Goal: Use online tool/utility: Utilize a website feature to perform a specific function

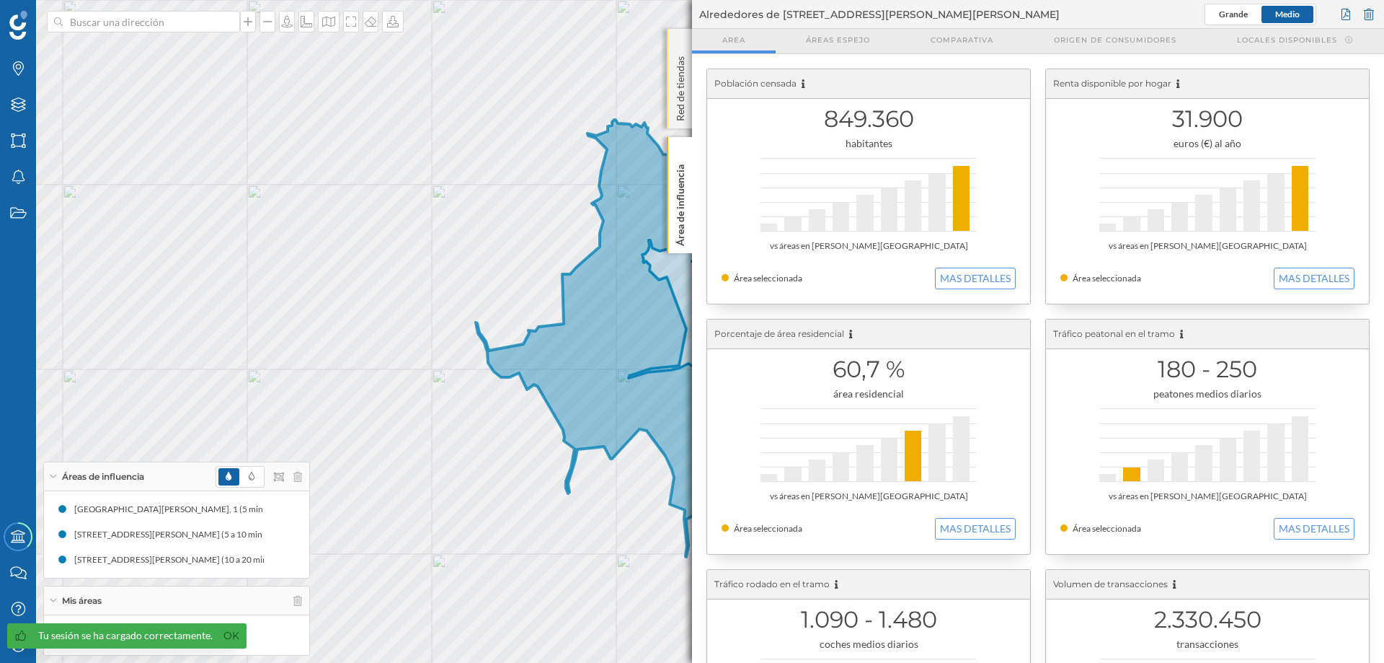
click at [678, 41] on div "Red de tiendas" at bounding box center [679, 79] width 25 height 100
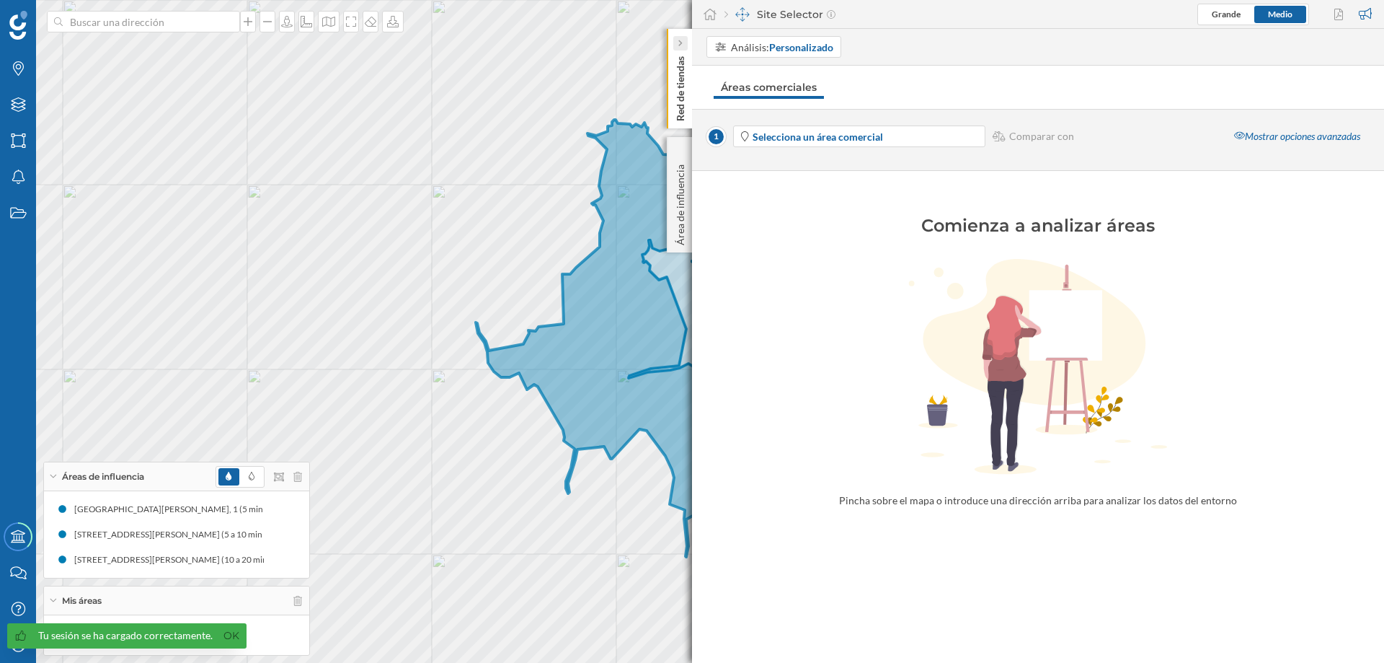
click at [679, 40] on icon at bounding box center [680, 43] width 4 height 7
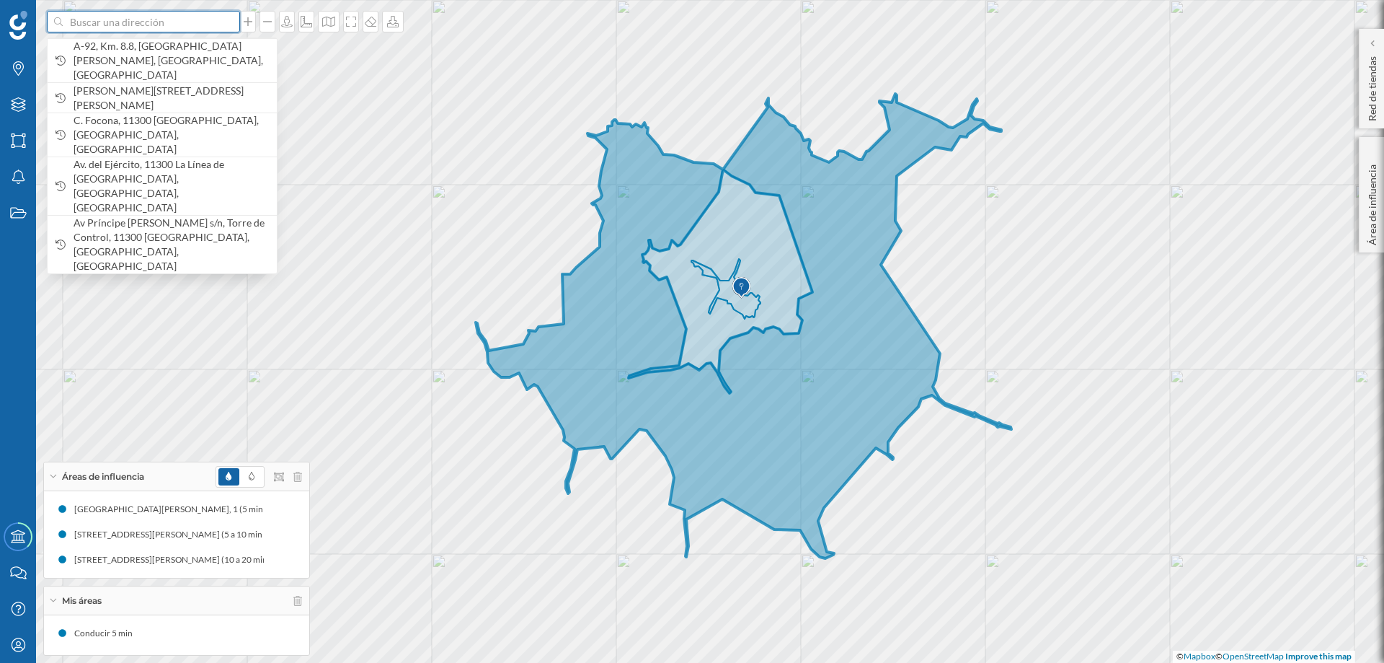
click at [162, 25] on input at bounding box center [144, 22] width 162 height 22
click at [172, 27] on input at bounding box center [144, 22] width 162 height 22
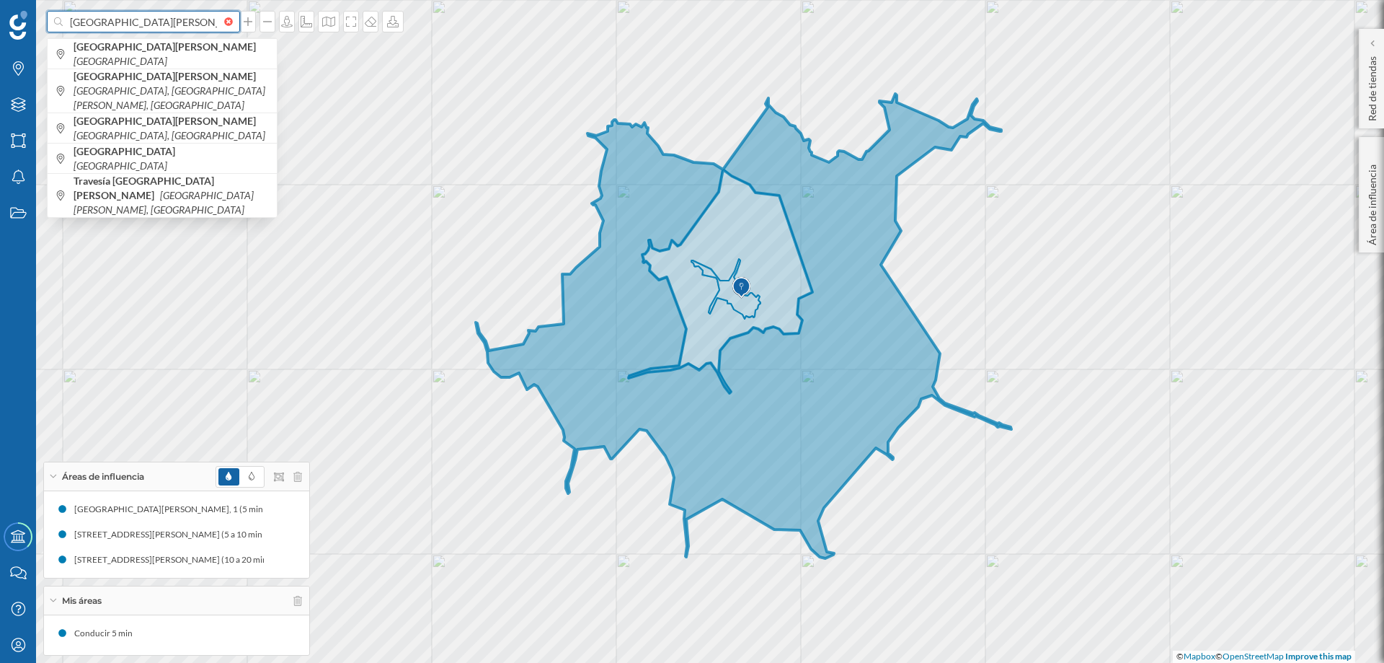
type input "[GEOGRAPHIC_DATA][PERSON_NAME]"
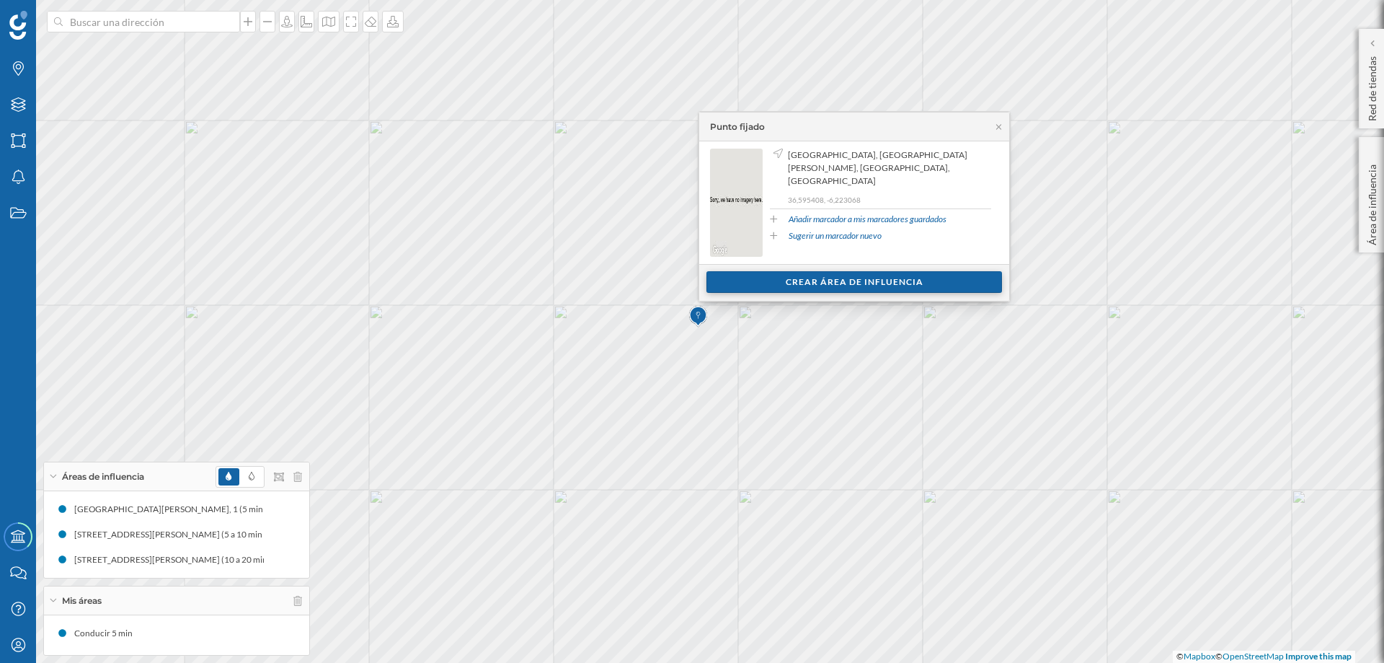
click at [856, 280] on div "Crear área de influencia" at bounding box center [855, 282] width 296 height 22
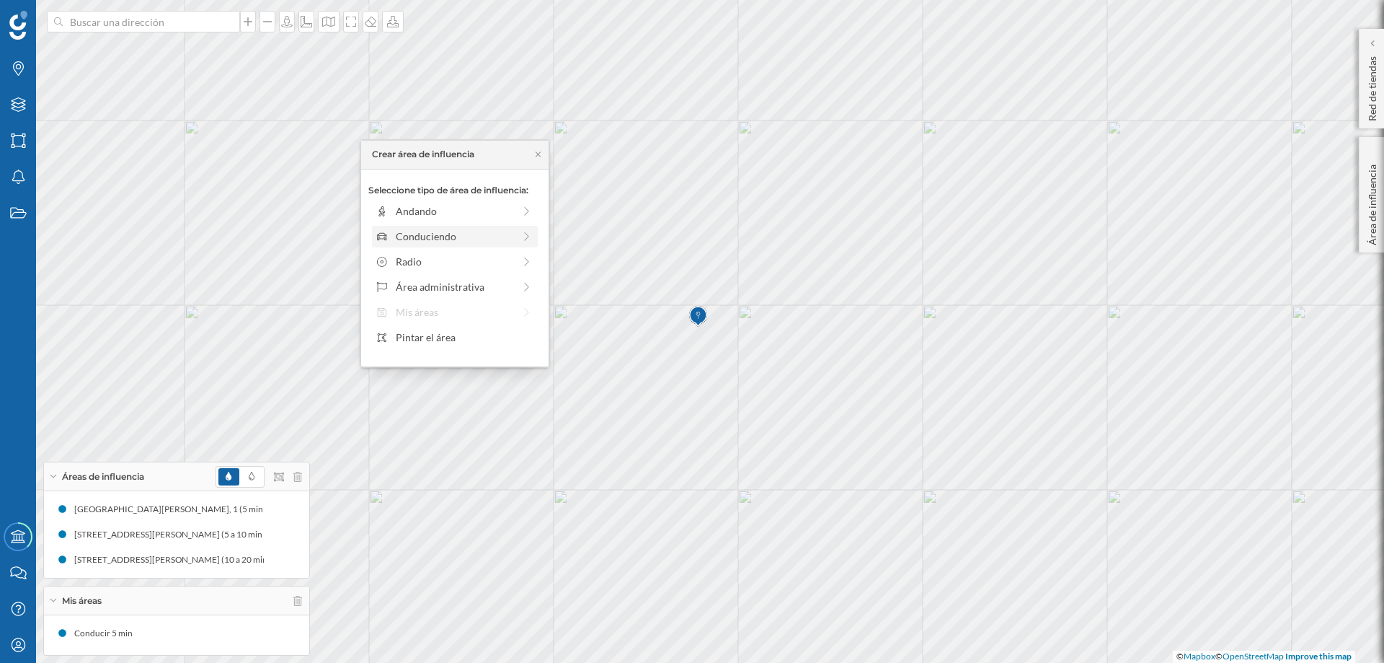
click at [428, 236] on div "Conduciendo" at bounding box center [455, 236] width 118 height 15
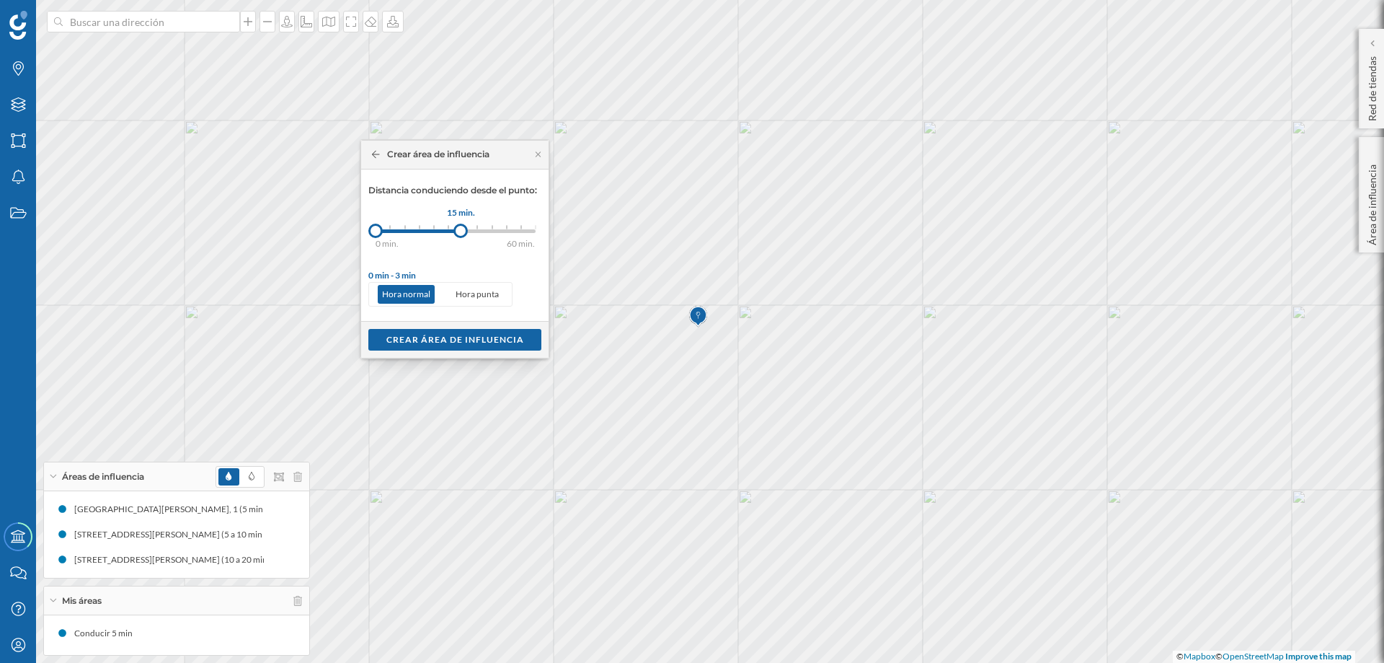
drag, startPoint x: 390, startPoint y: 231, endPoint x: 461, endPoint y: 225, distance: 71.7
click at [461, 225] on div at bounding box center [461, 231] width 14 height 14
click at [438, 335] on div "Crear área de influencia" at bounding box center [454, 339] width 173 height 22
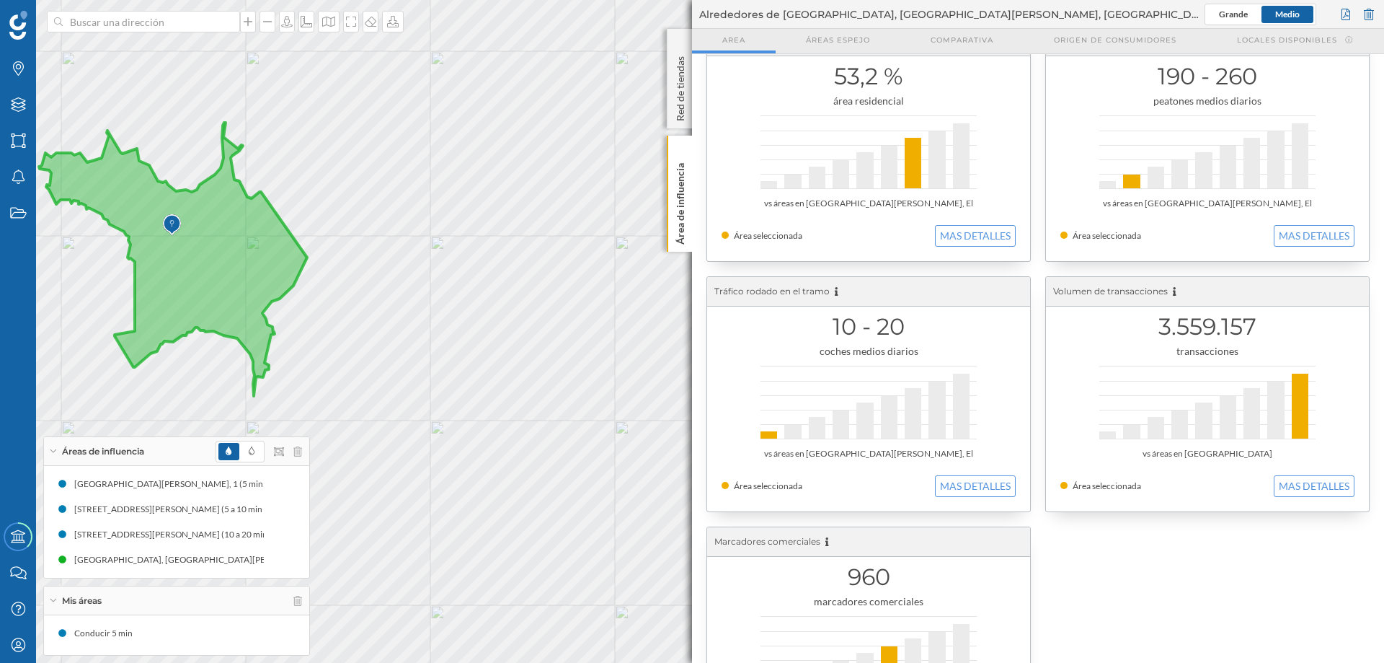
scroll to position [407, 0]
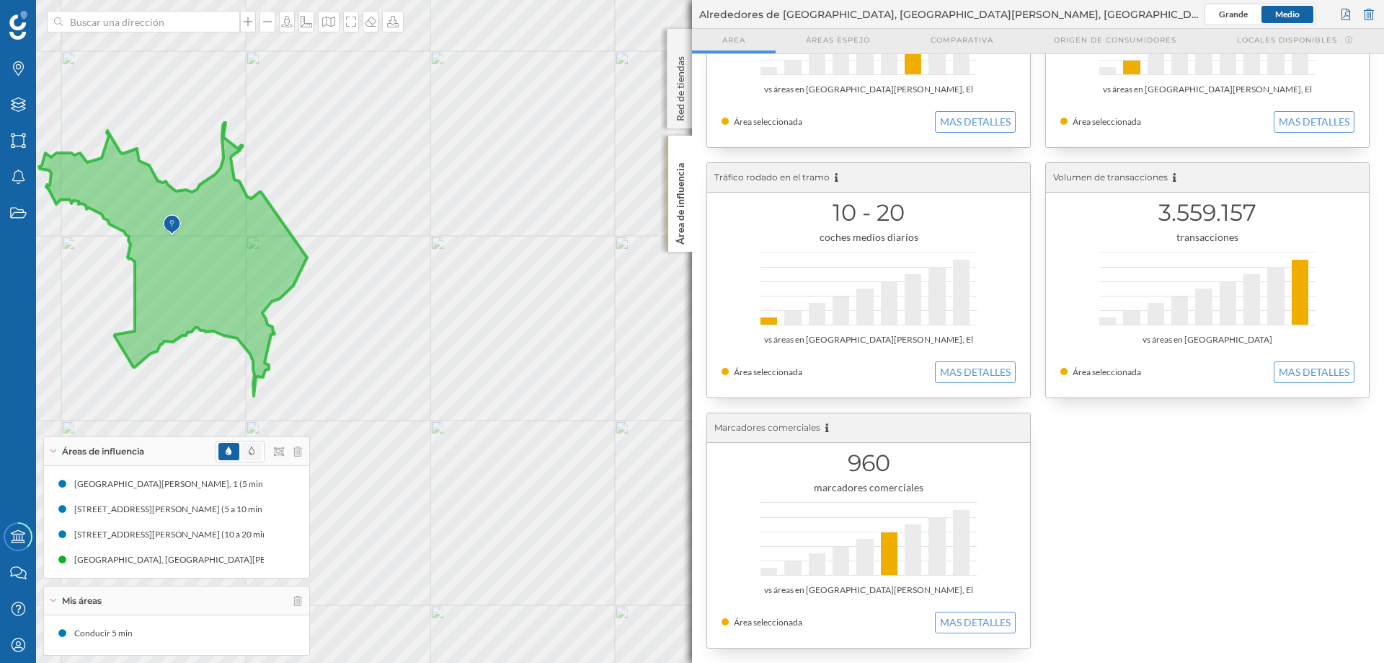
click at [256, 448] on span at bounding box center [252, 451] width 20 height 17
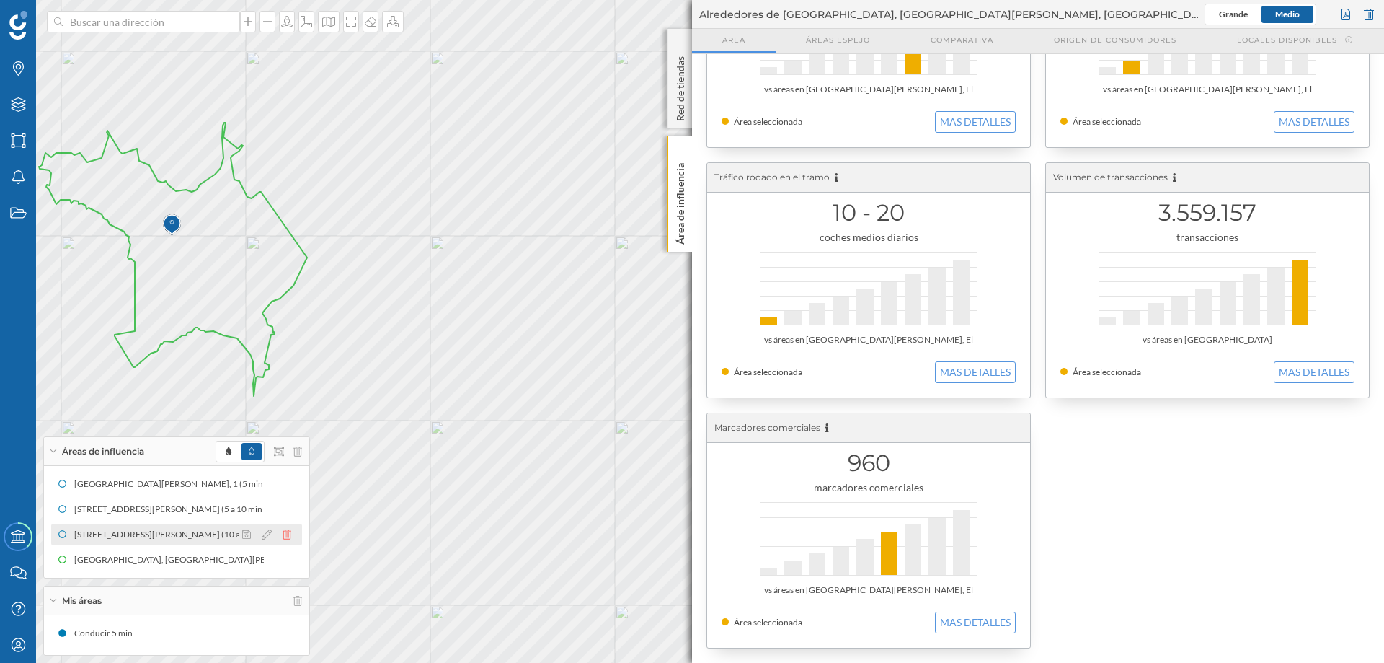
click at [285, 529] on icon at bounding box center [287, 534] width 9 height 10
click at [285, 531] on icon at bounding box center [287, 534] width 9 height 10
click at [288, 530] on icon at bounding box center [287, 534] width 9 height 10
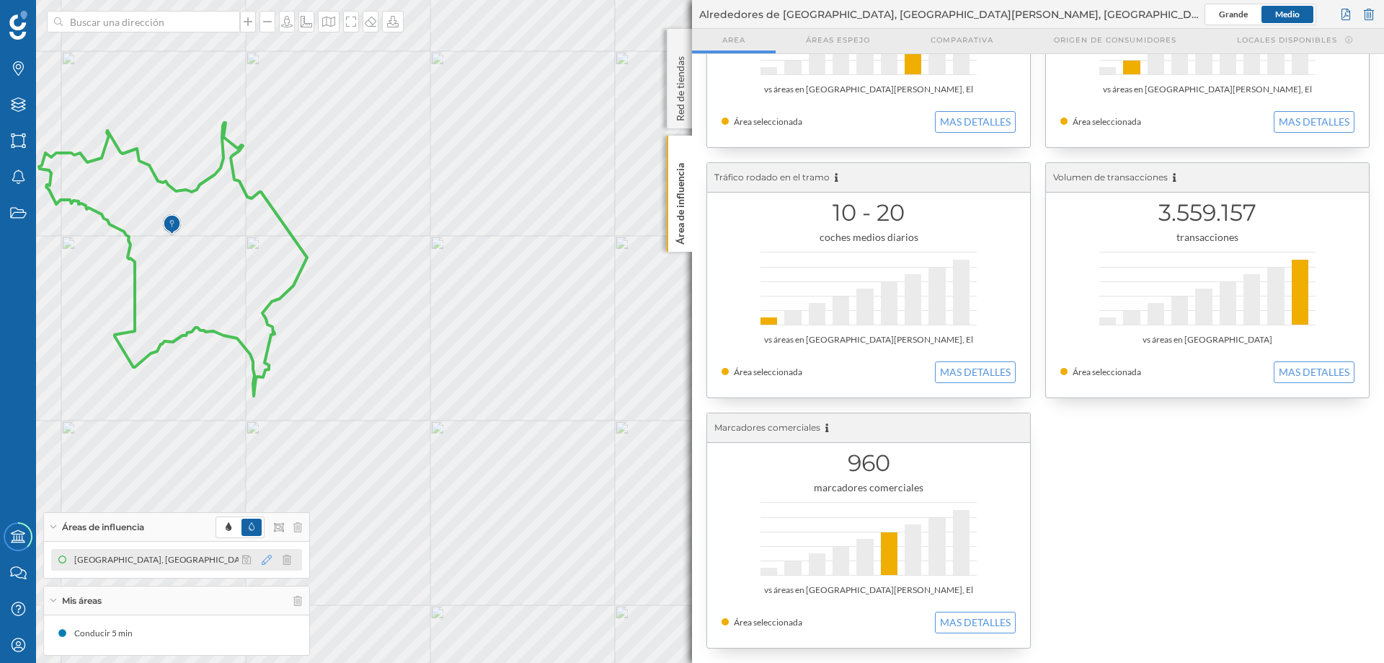
click at [266, 559] on icon at bounding box center [267, 559] width 10 height 10
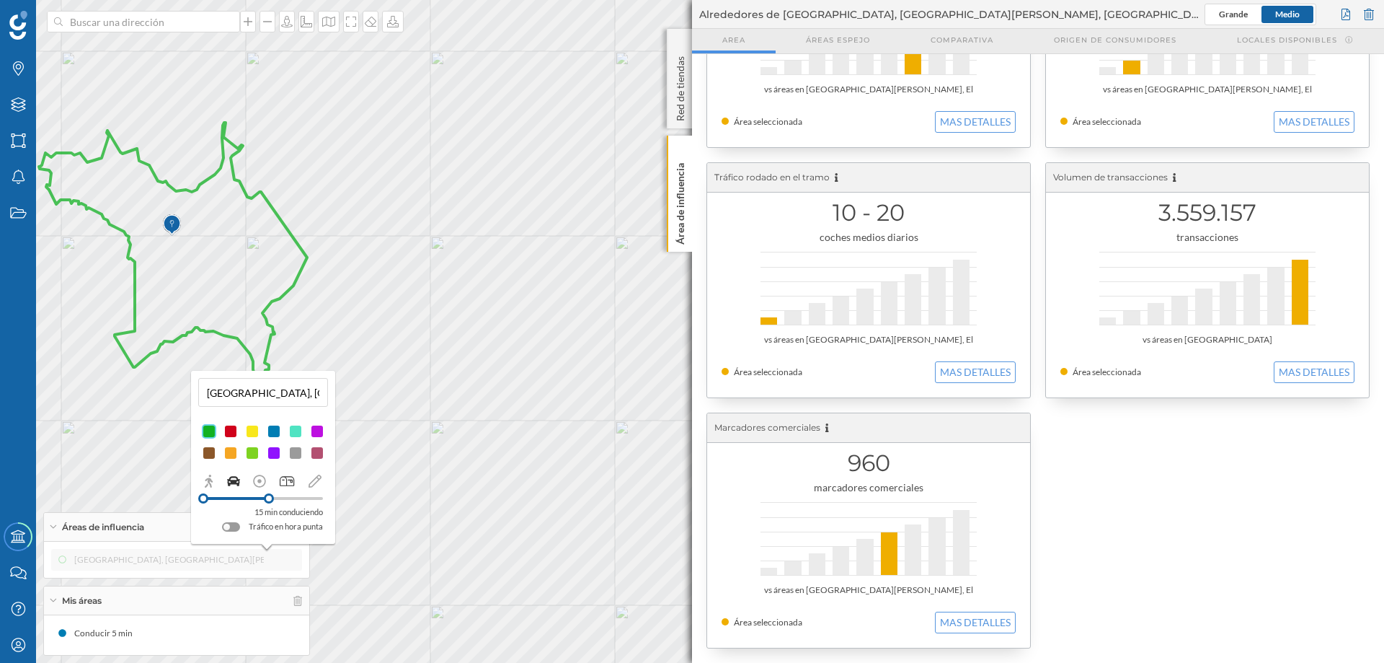
click at [290, 479] on icon at bounding box center [287, 480] width 14 height 13
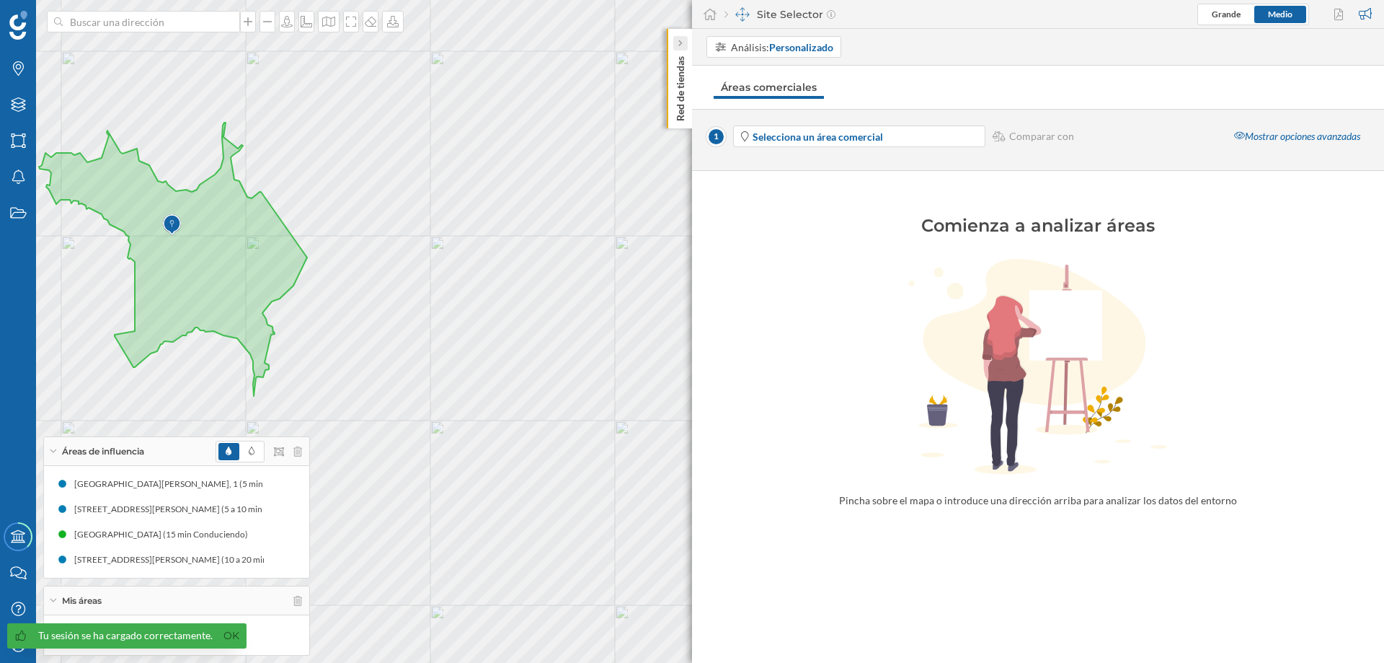
click at [685, 36] on div at bounding box center [680, 43] width 14 height 14
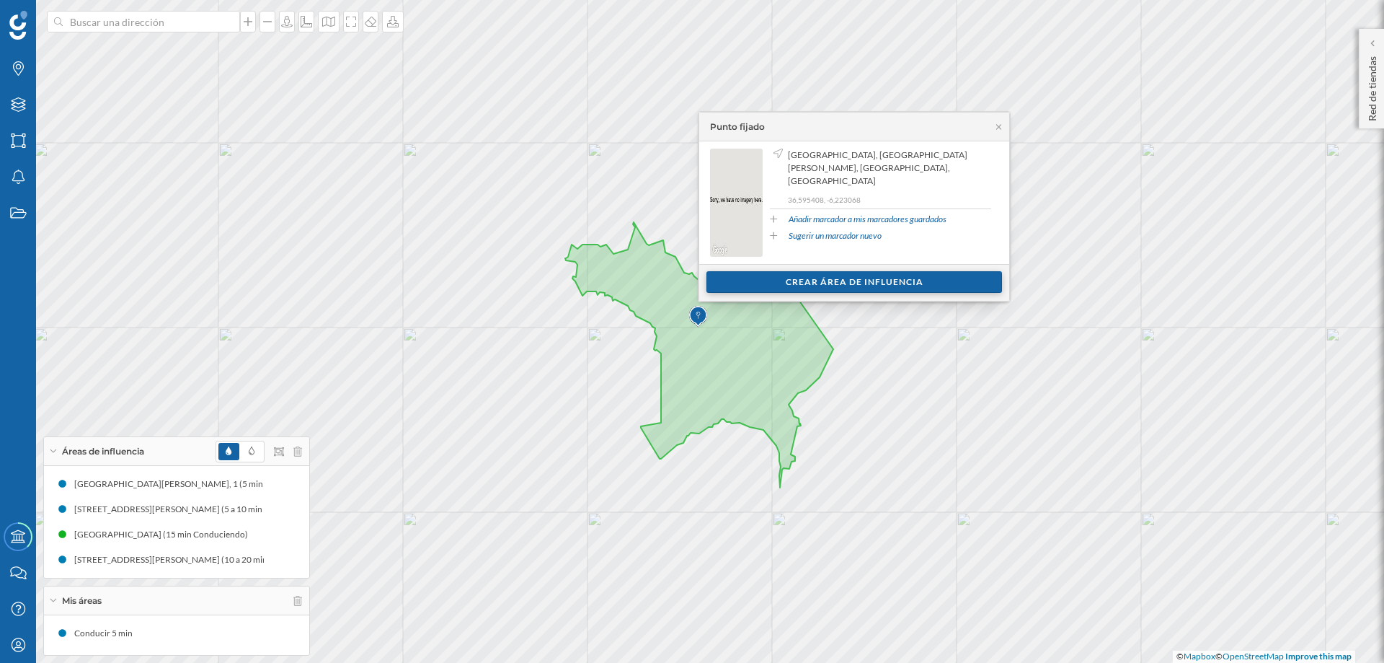
click at [854, 276] on div "Crear área de influencia" at bounding box center [855, 282] width 296 height 22
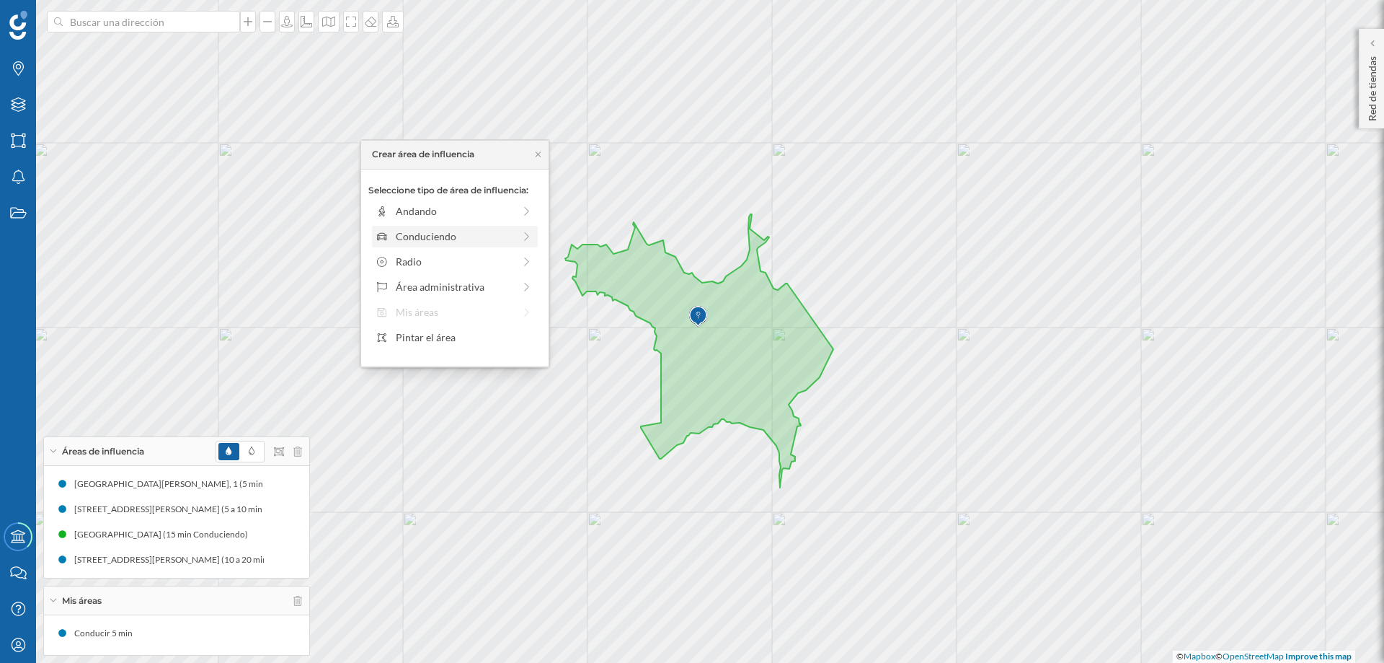
click at [422, 236] on div "Conduciendo" at bounding box center [455, 236] width 118 height 15
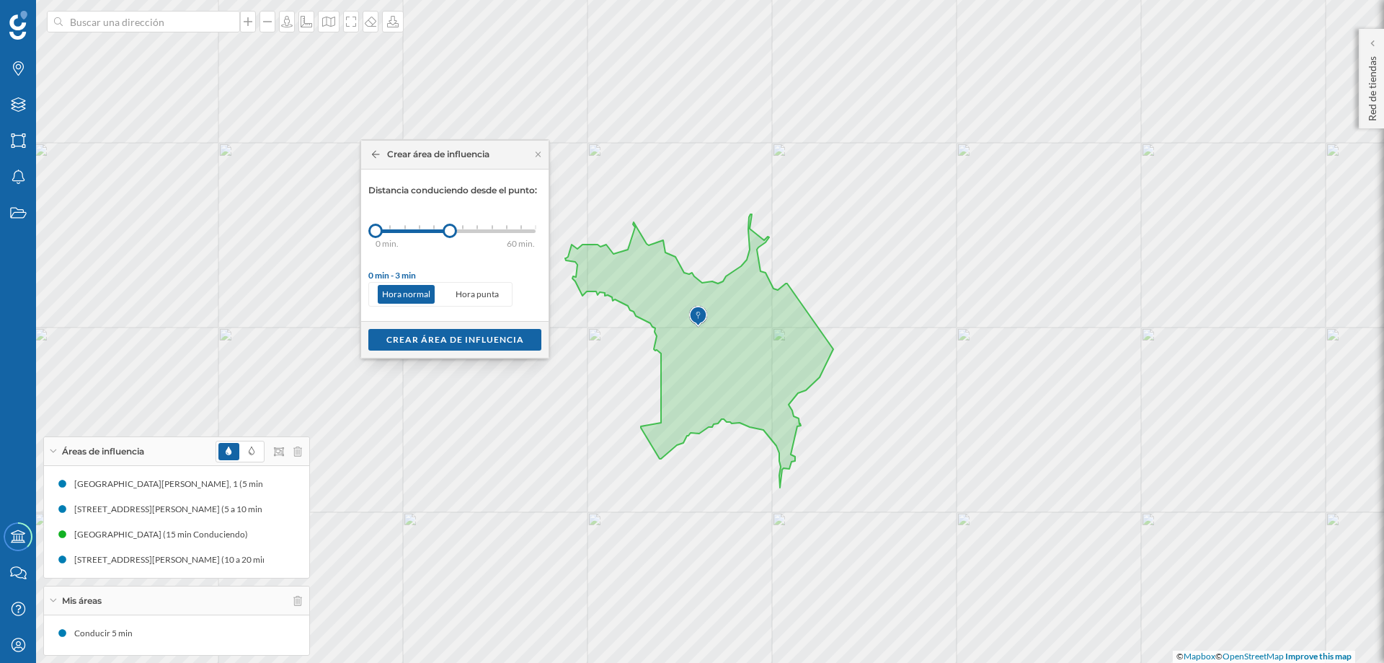
drag, startPoint x: 389, startPoint y: 232, endPoint x: 479, endPoint y: 224, distance: 90.5
click at [457, 224] on div at bounding box center [450, 231] width 14 height 14
drag, startPoint x: 378, startPoint y: 231, endPoint x: 479, endPoint y: 237, distance: 101.1
click at [461, 230] on div at bounding box center [462, 231] width 14 height 14
click at [492, 229] on div at bounding box center [492, 231] width 14 height 14
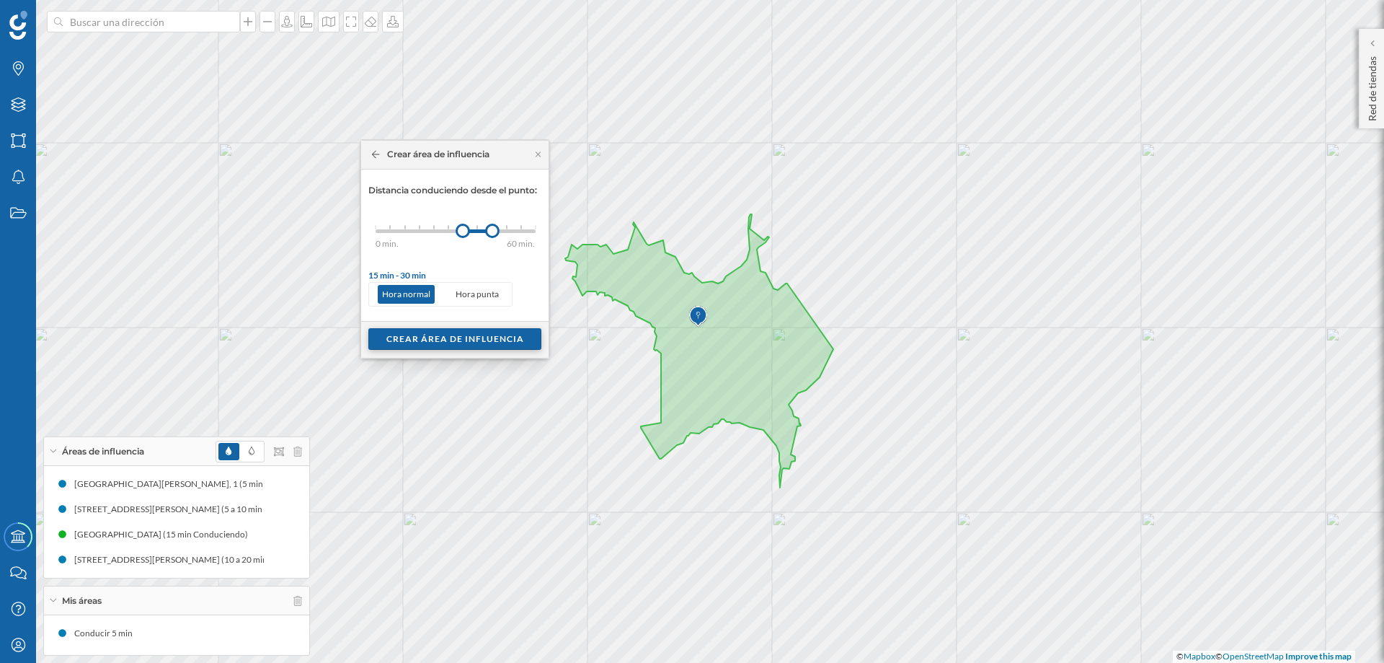
click at [451, 338] on div "Crear área de influencia" at bounding box center [454, 339] width 173 height 22
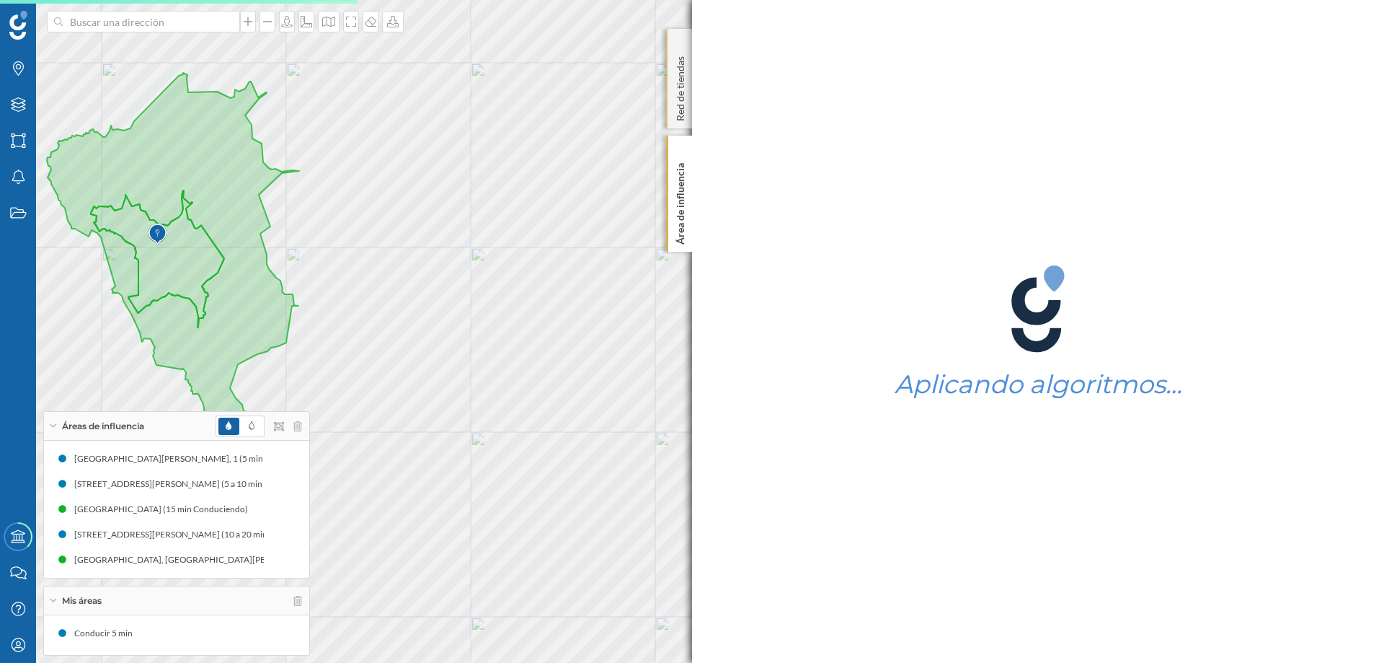
click at [681, 47] on div "Red de tiendas" at bounding box center [679, 79] width 25 height 100
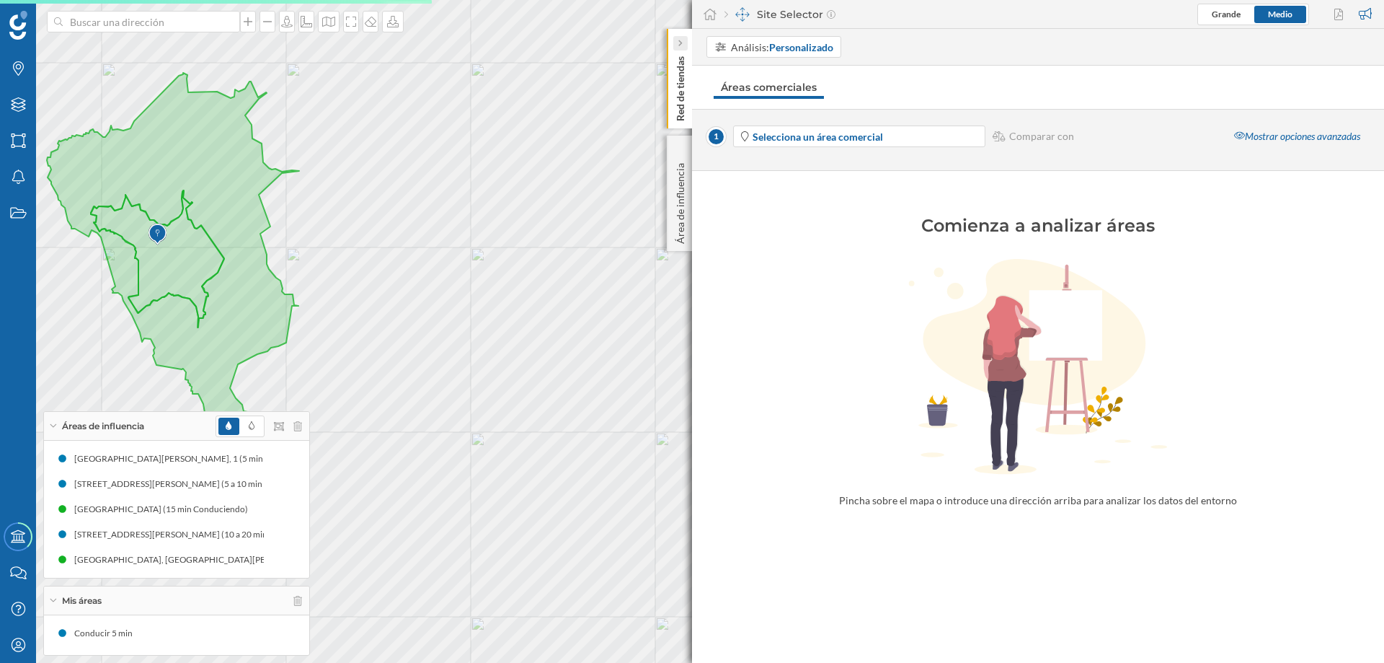
click at [679, 45] on icon at bounding box center [680, 43] width 4 height 7
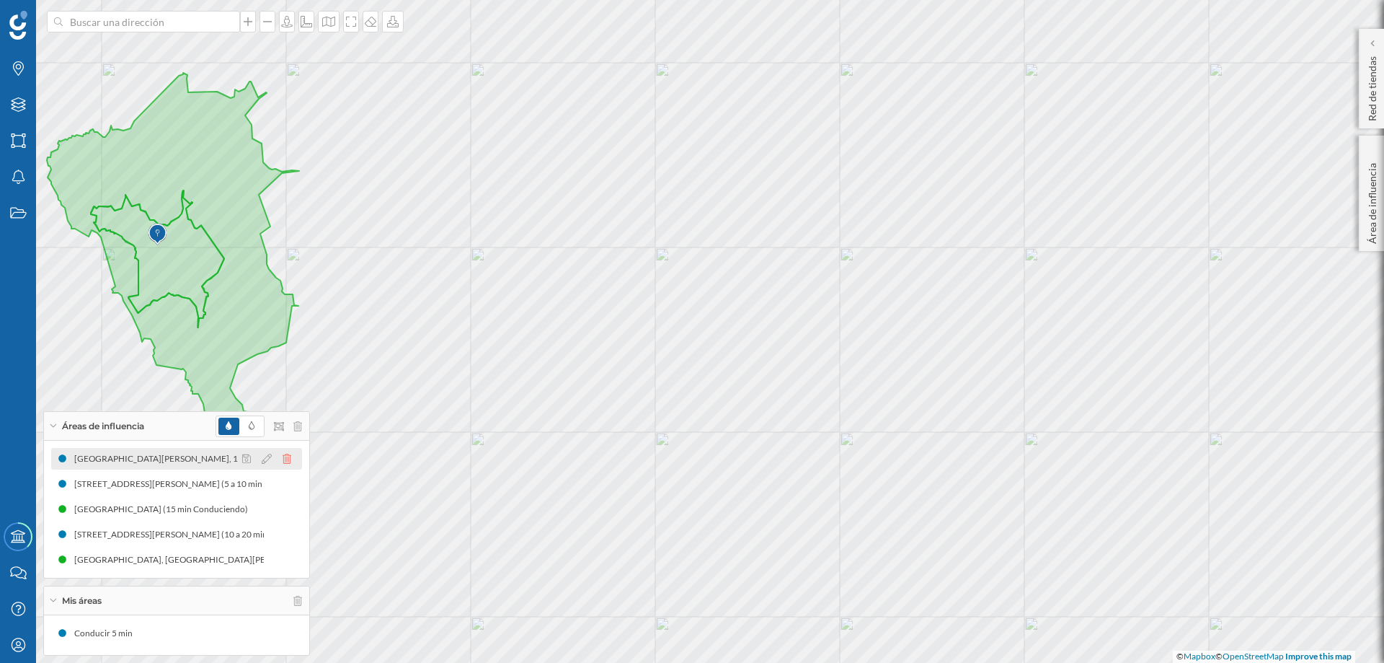
click at [288, 456] on icon at bounding box center [287, 459] width 9 height 10
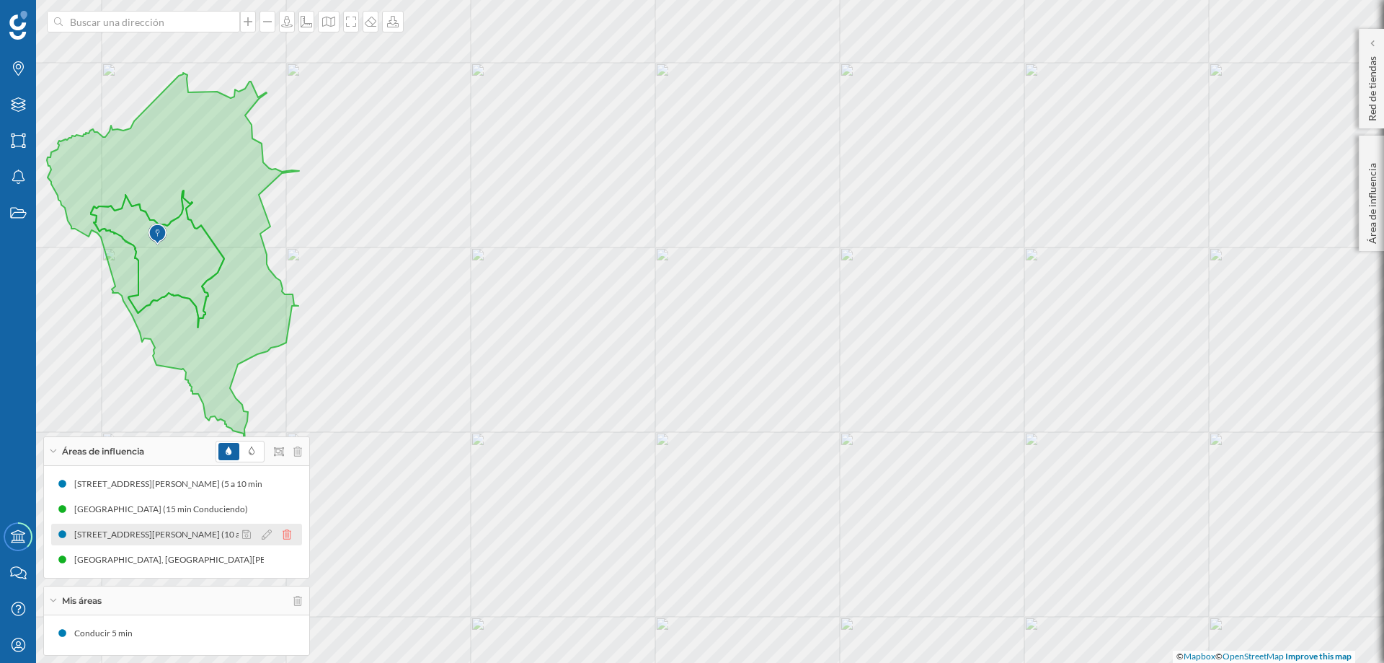
click at [283, 530] on icon at bounding box center [287, 534] width 9 height 10
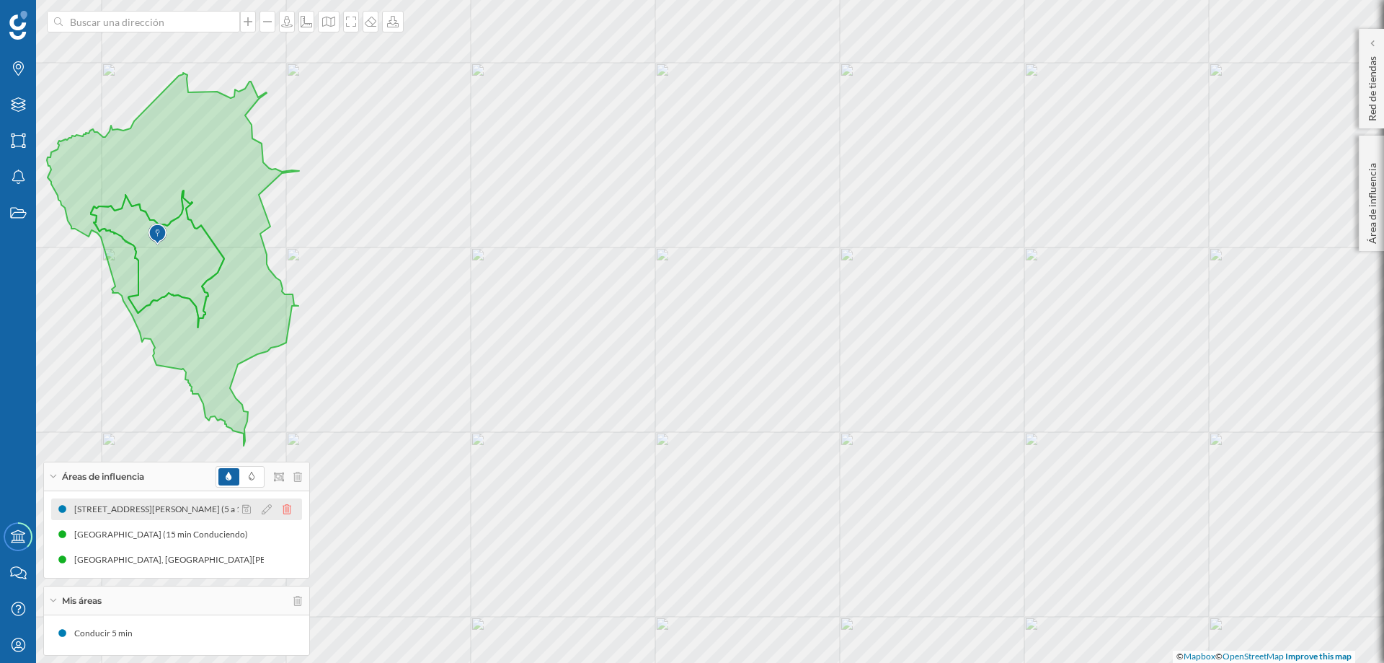
click at [288, 506] on icon at bounding box center [287, 509] width 9 height 10
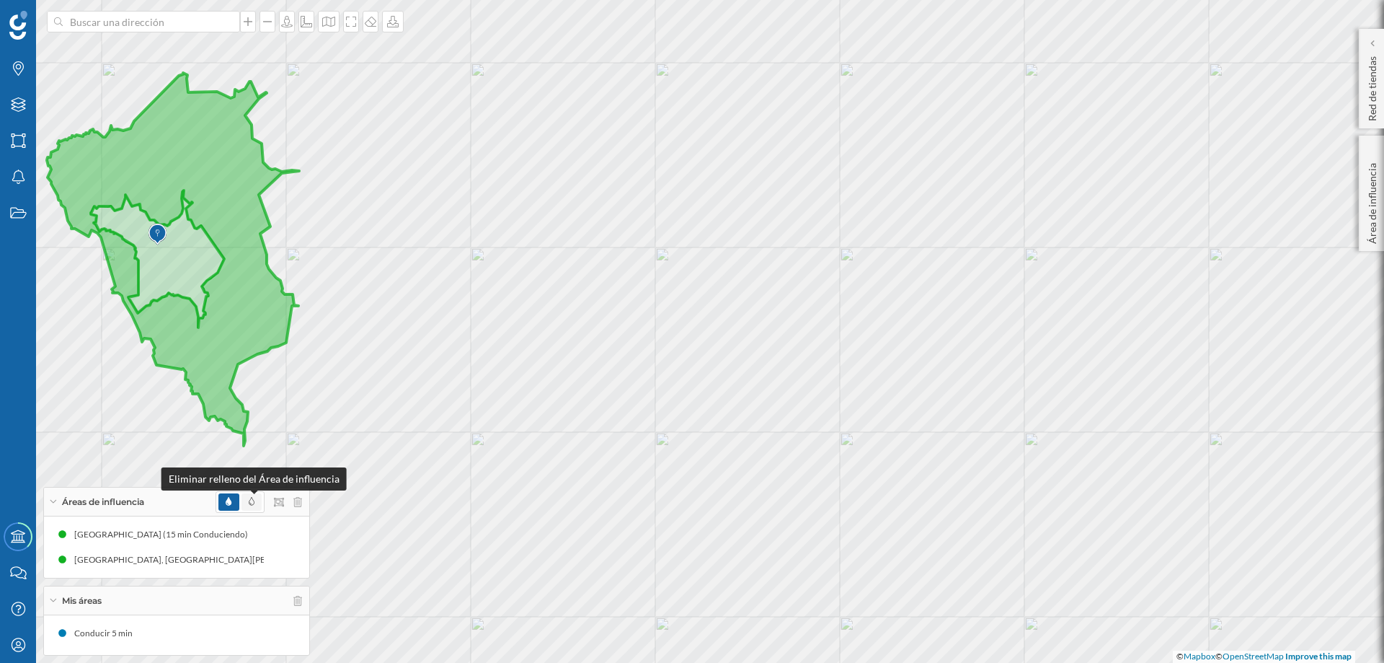
click at [250, 500] on icon at bounding box center [252, 501] width 6 height 9
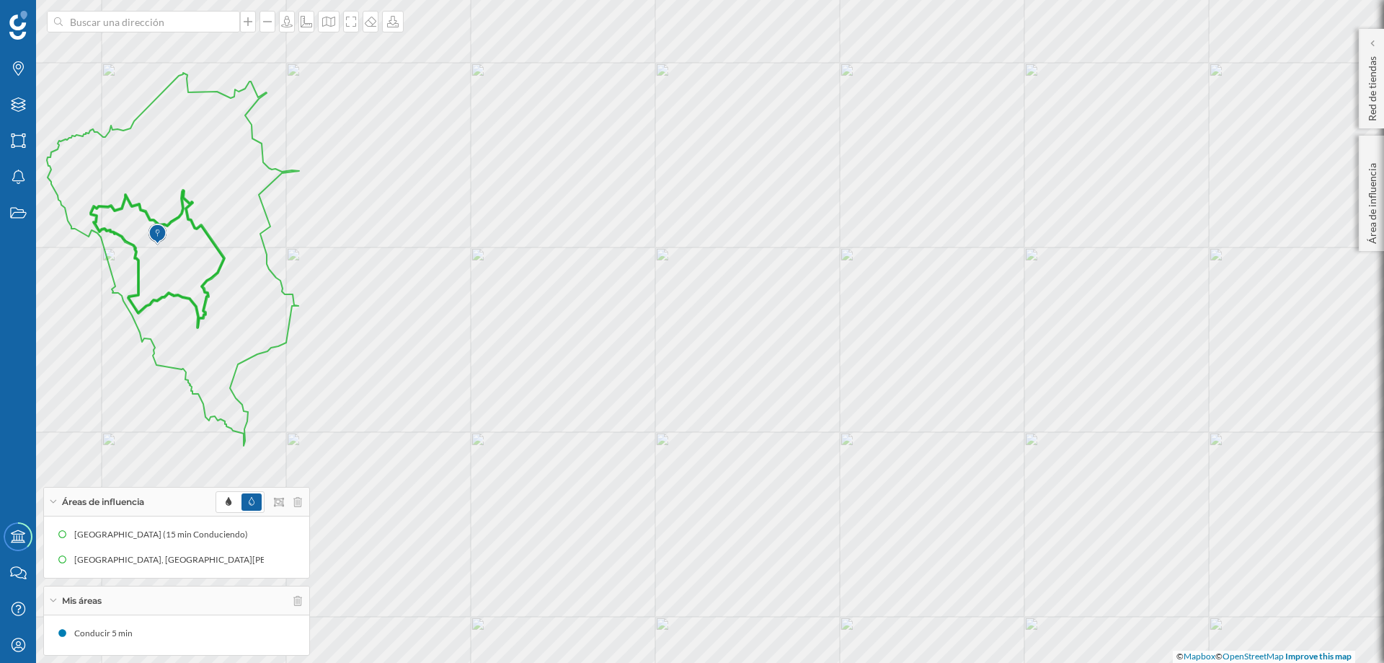
click at [218, 268] on icon at bounding box center [157, 258] width 133 height 137
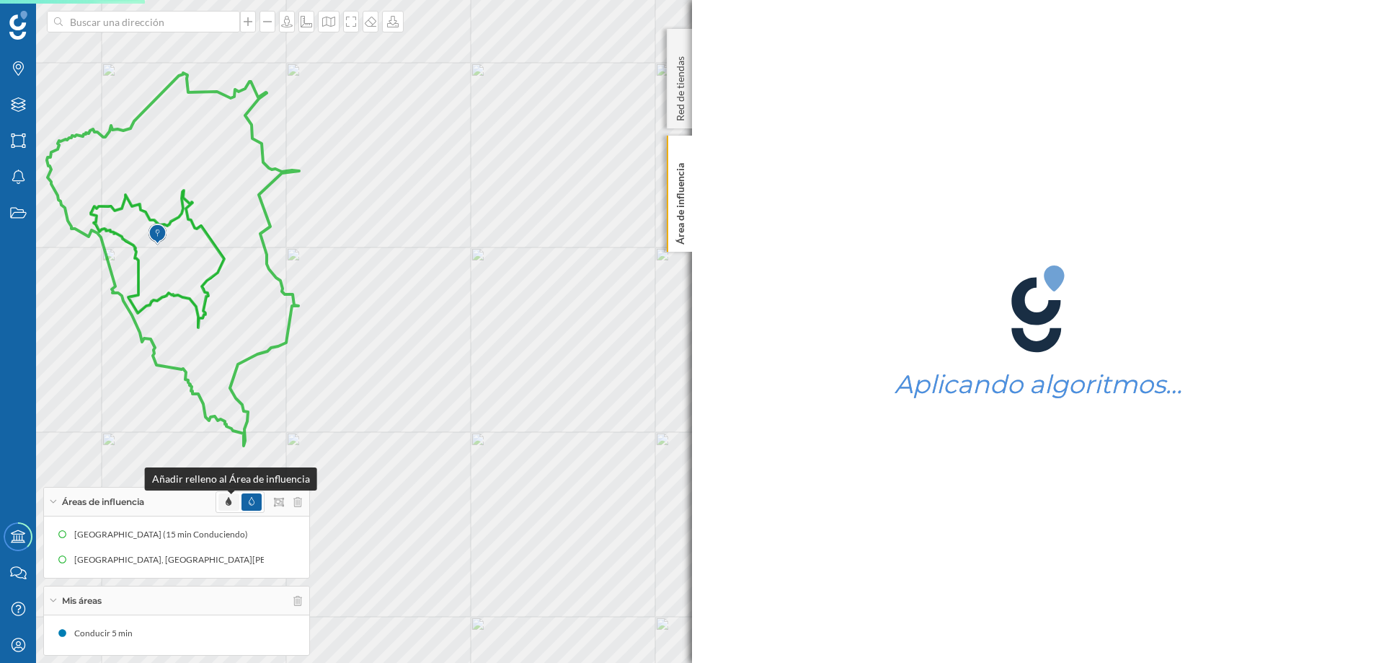
click at [230, 498] on icon at bounding box center [229, 501] width 6 height 9
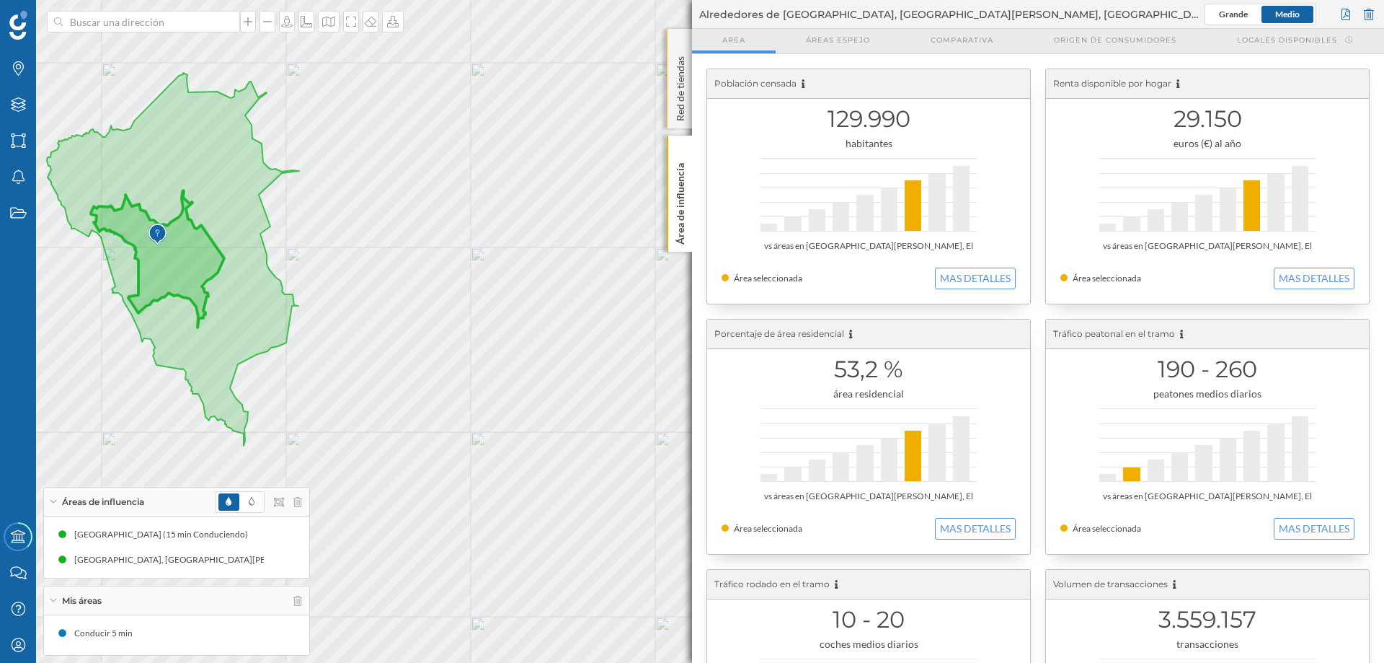
click at [678, 39] on div "Red de tiendas" at bounding box center [679, 79] width 25 height 100
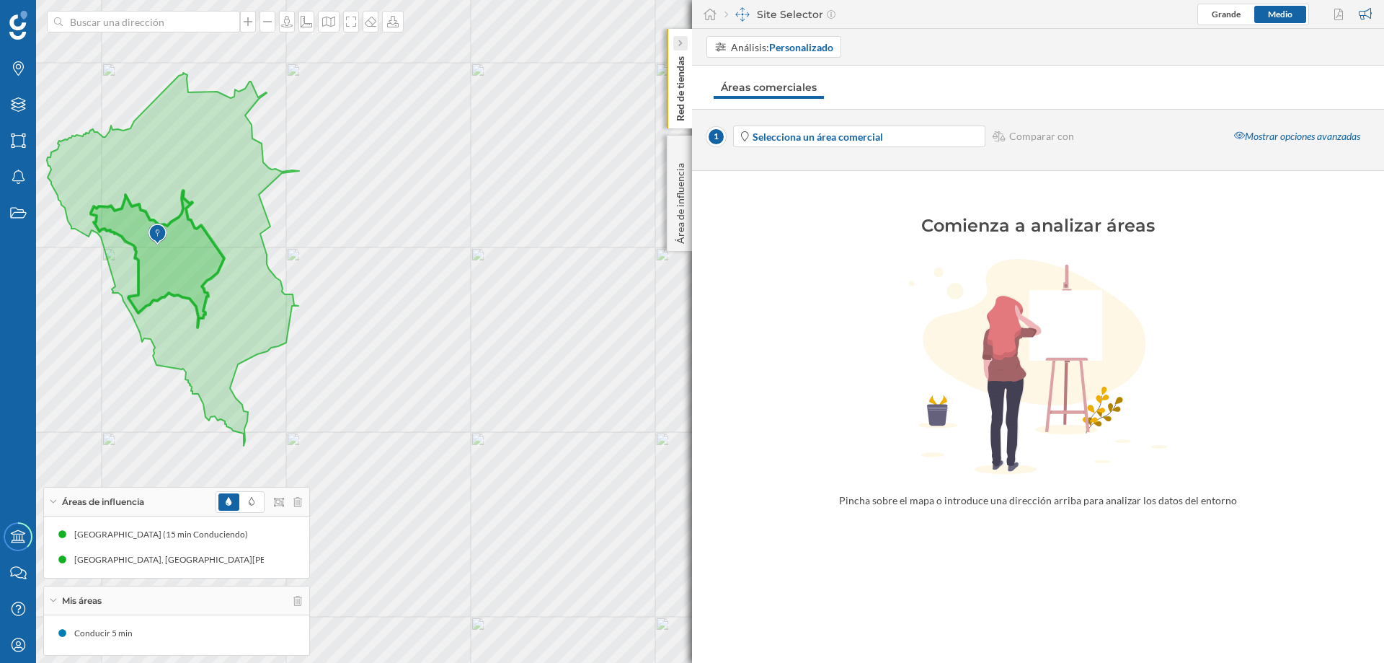
click at [681, 46] on icon at bounding box center [680, 43] width 4 height 7
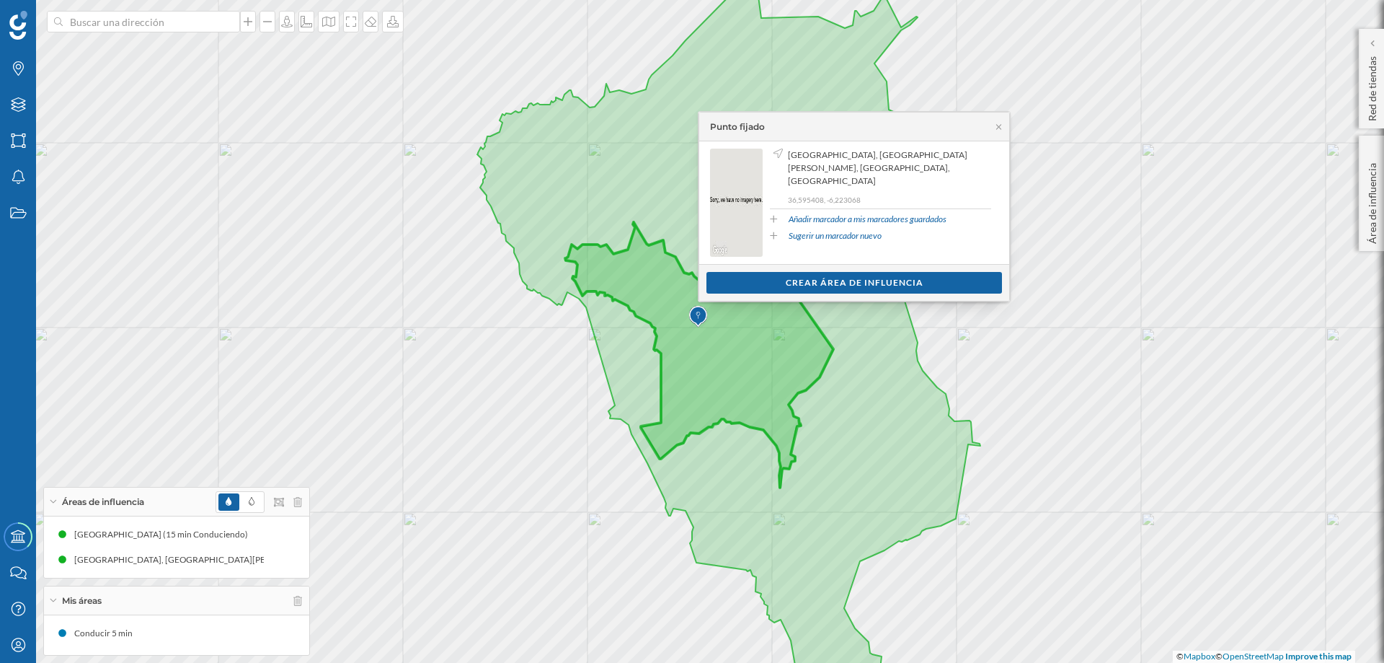
click at [855, 275] on div "Crear área de influencia" at bounding box center [855, 283] width 296 height 22
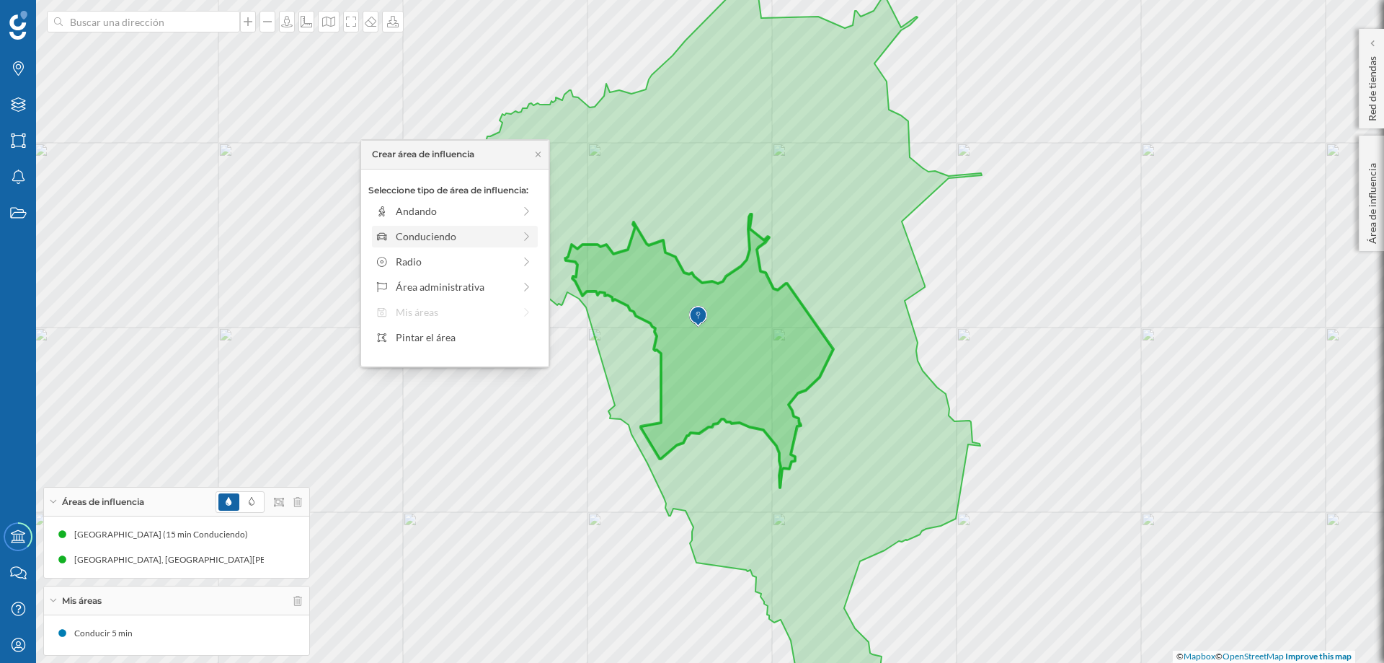
click at [432, 234] on div "Conduciendo" at bounding box center [455, 236] width 118 height 15
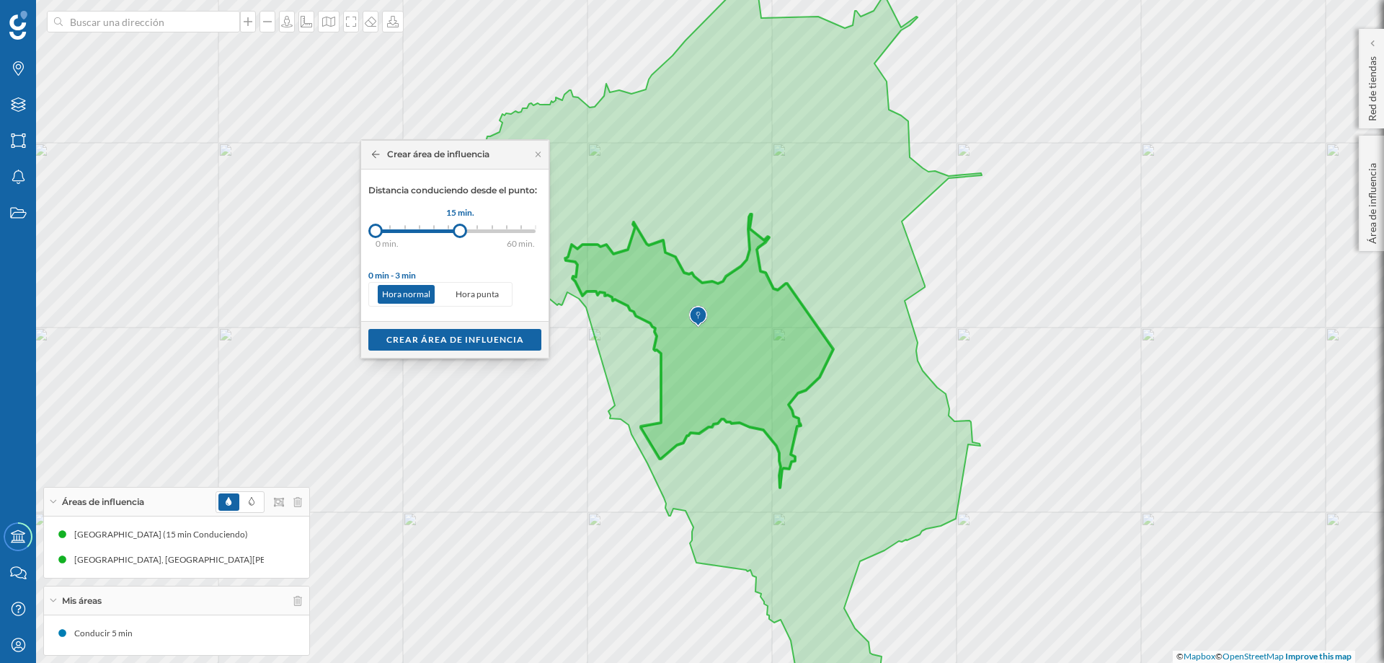
drag, startPoint x: 389, startPoint y: 227, endPoint x: 495, endPoint y: 231, distance: 105.4
click at [467, 231] on div at bounding box center [460, 231] width 14 height 14
drag, startPoint x: 384, startPoint y: 230, endPoint x: 464, endPoint y: 230, distance: 80.0
click at [464, 230] on div at bounding box center [463, 231] width 14 height 14
drag, startPoint x: 494, startPoint y: 229, endPoint x: 509, endPoint y: 227, distance: 15.3
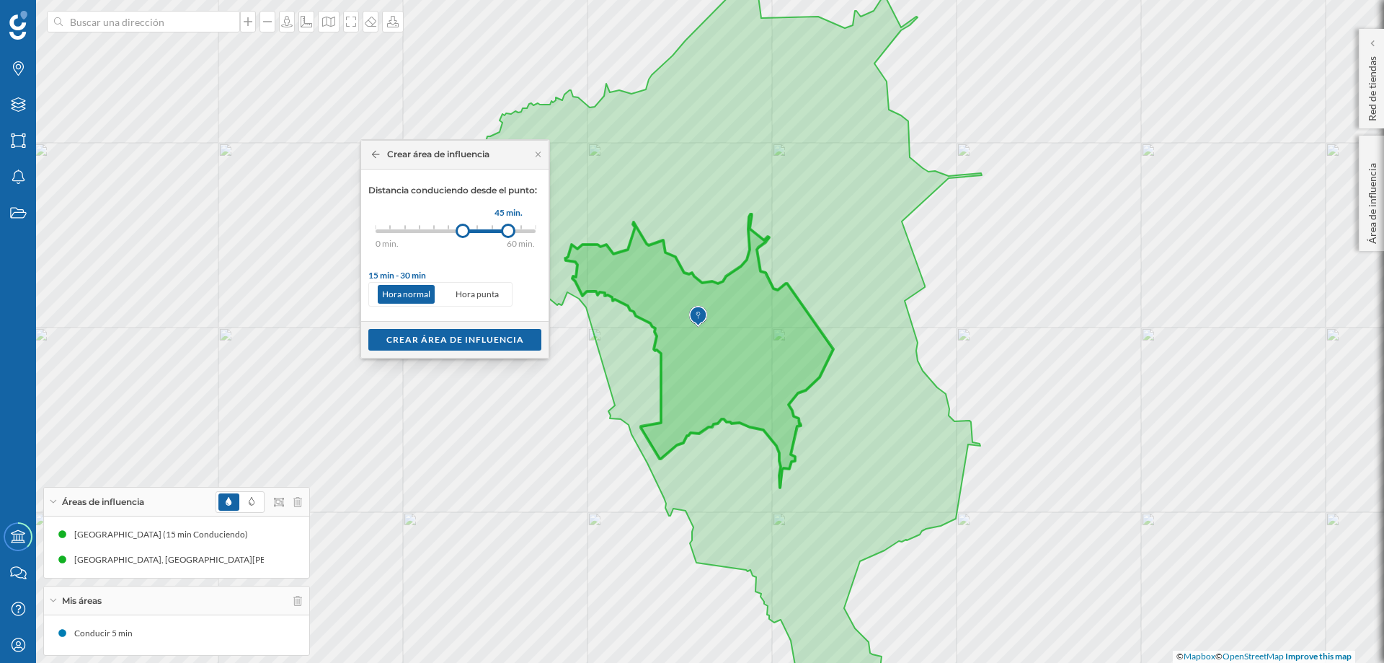
click at [509, 227] on div at bounding box center [508, 231] width 14 height 14
click at [491, 334] on div "Crear área de influencia" at bounding box center [454, 339] width 173 height 22
